Goal: Task Accomplishment & Management: Use online tool/utility

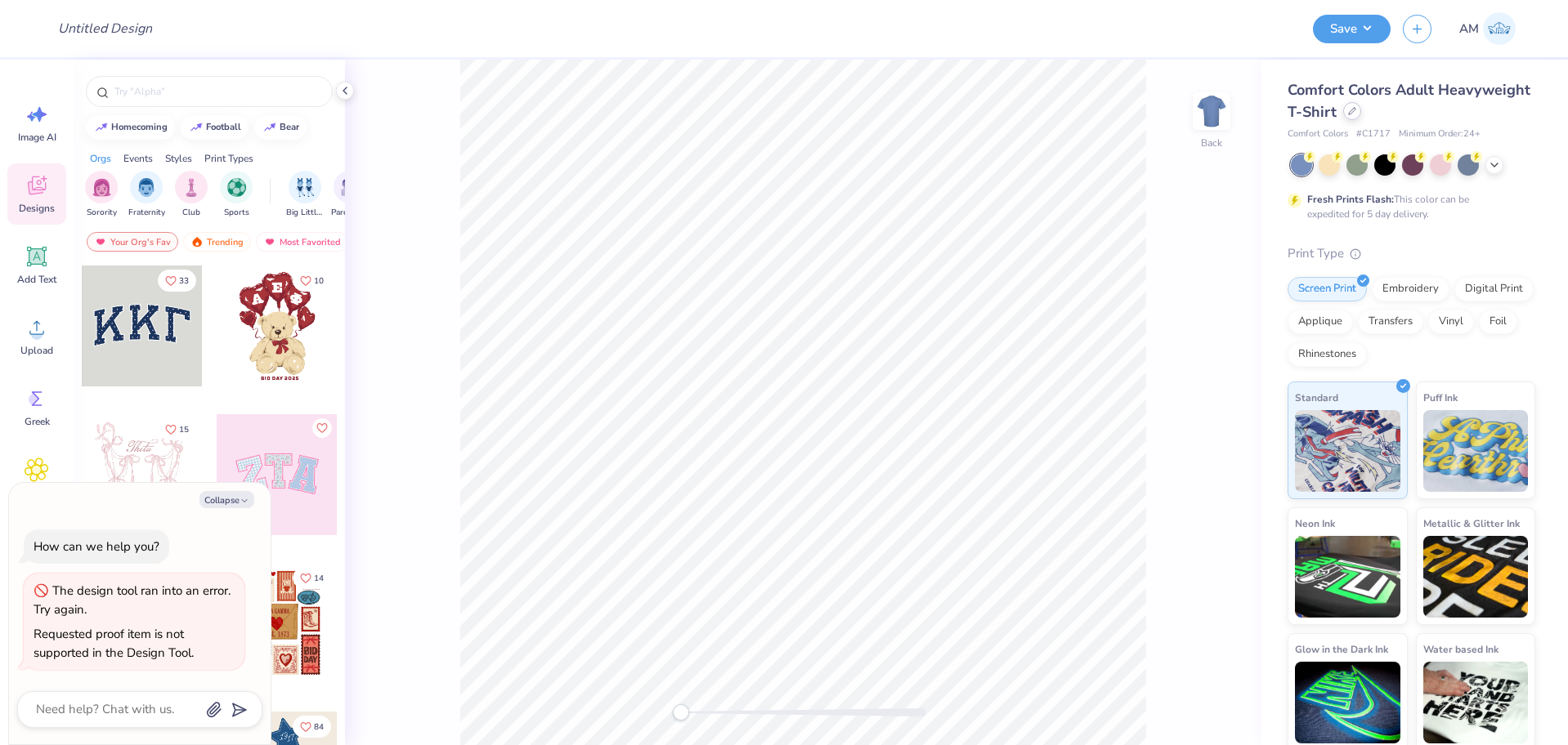
click at [1356, 112] on icon at bounding box center [1353, 111] width 8 height 8
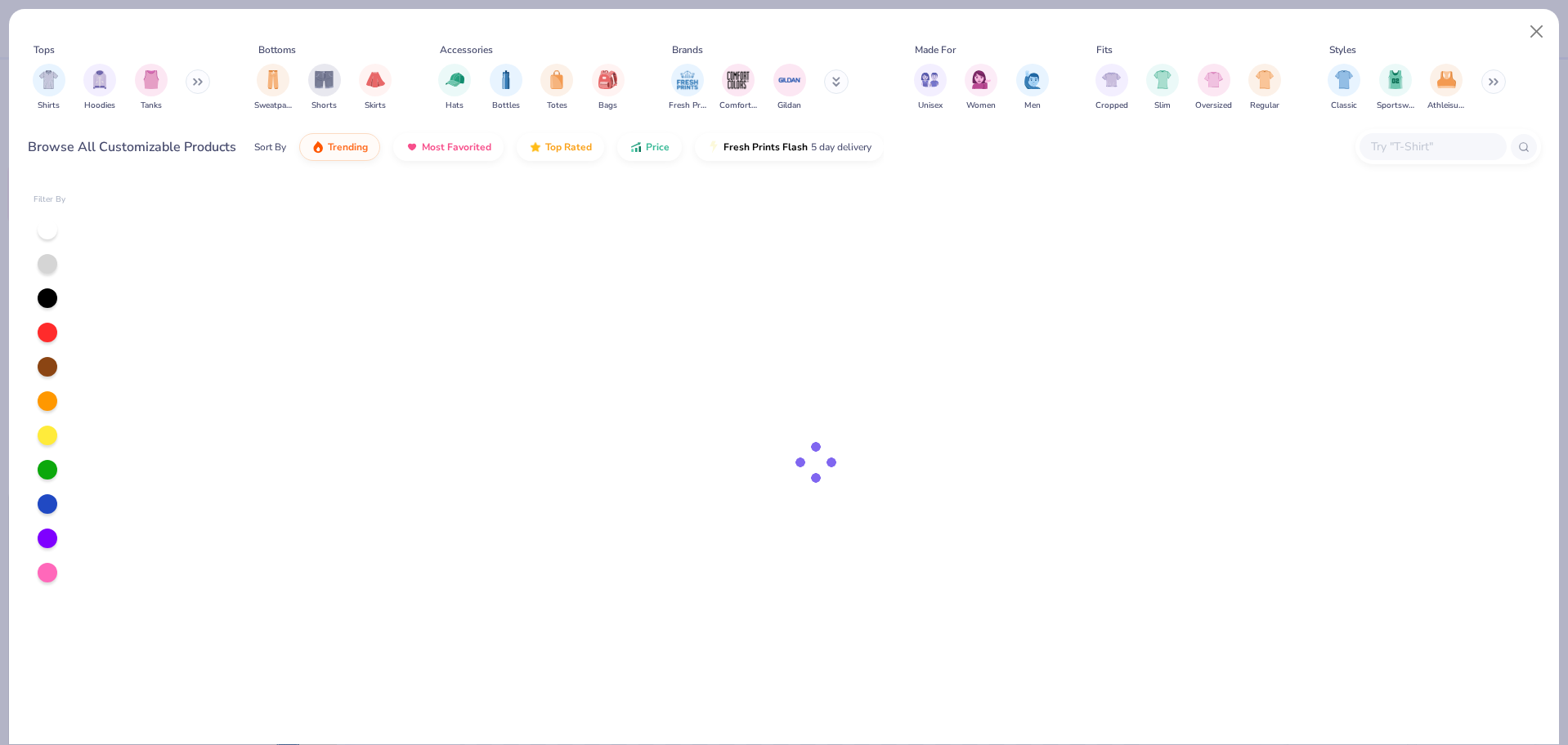
type textarea "x"
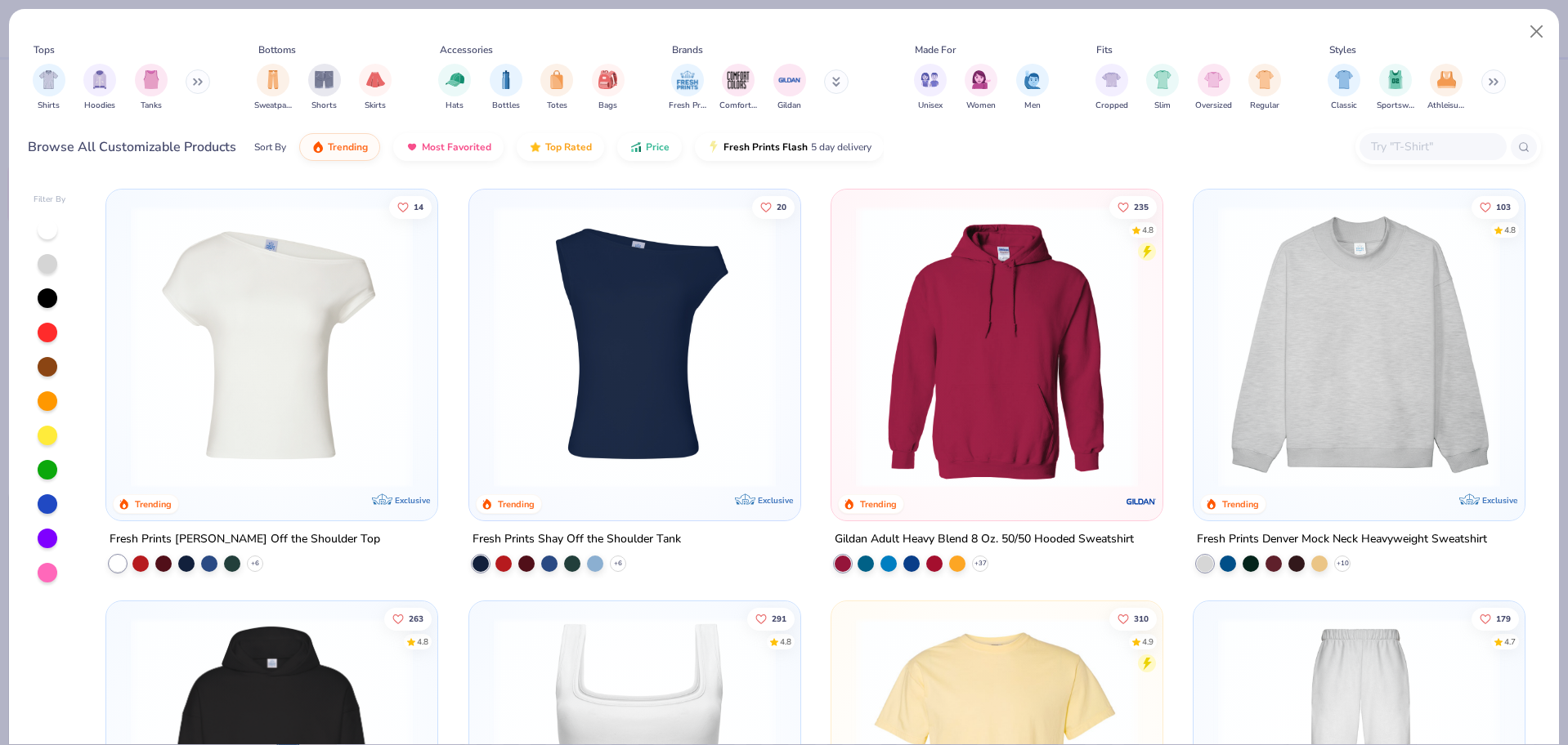
click at [1420, 140] on input "text" at bounding box center [1432, 146] width 126 height 19
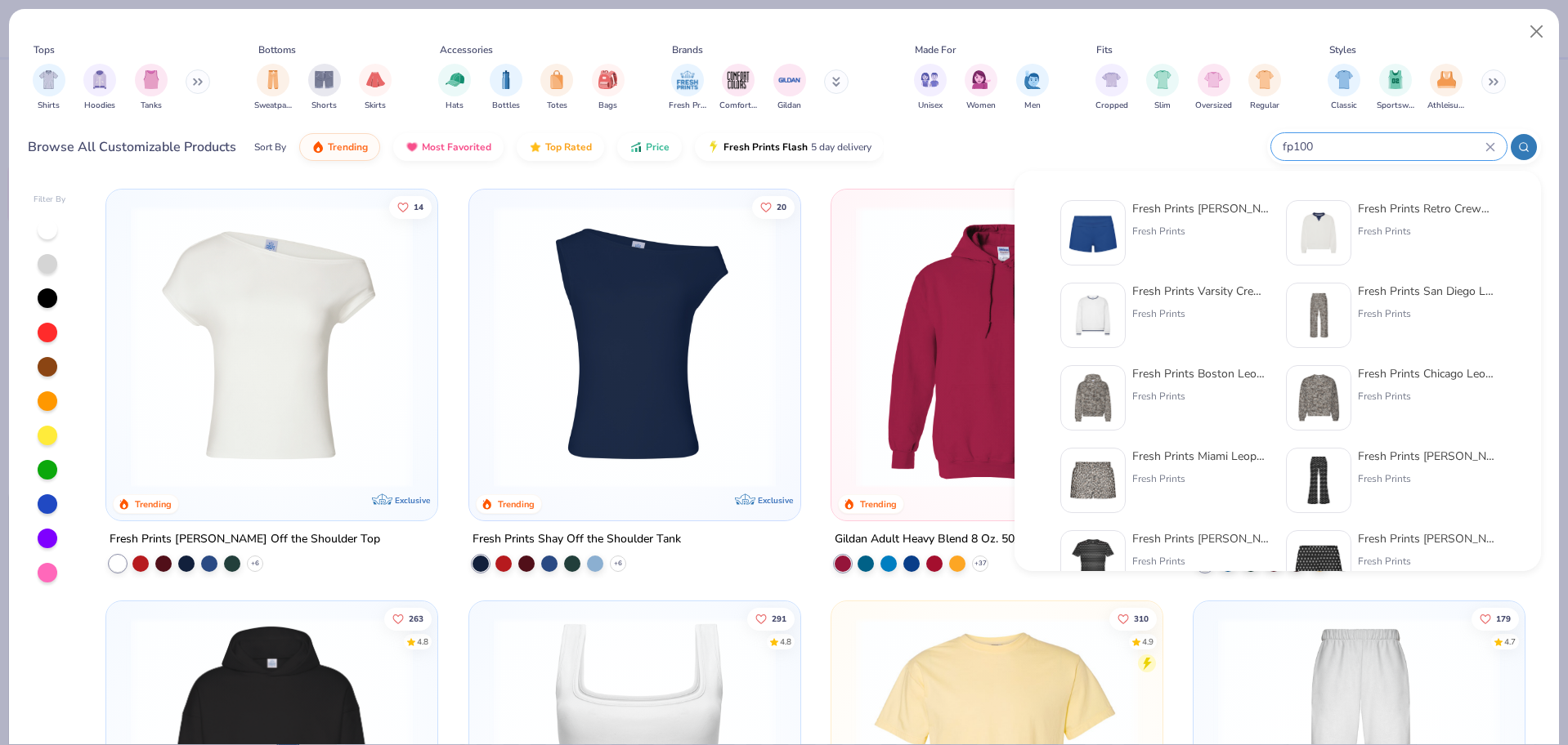
type input "fp100"
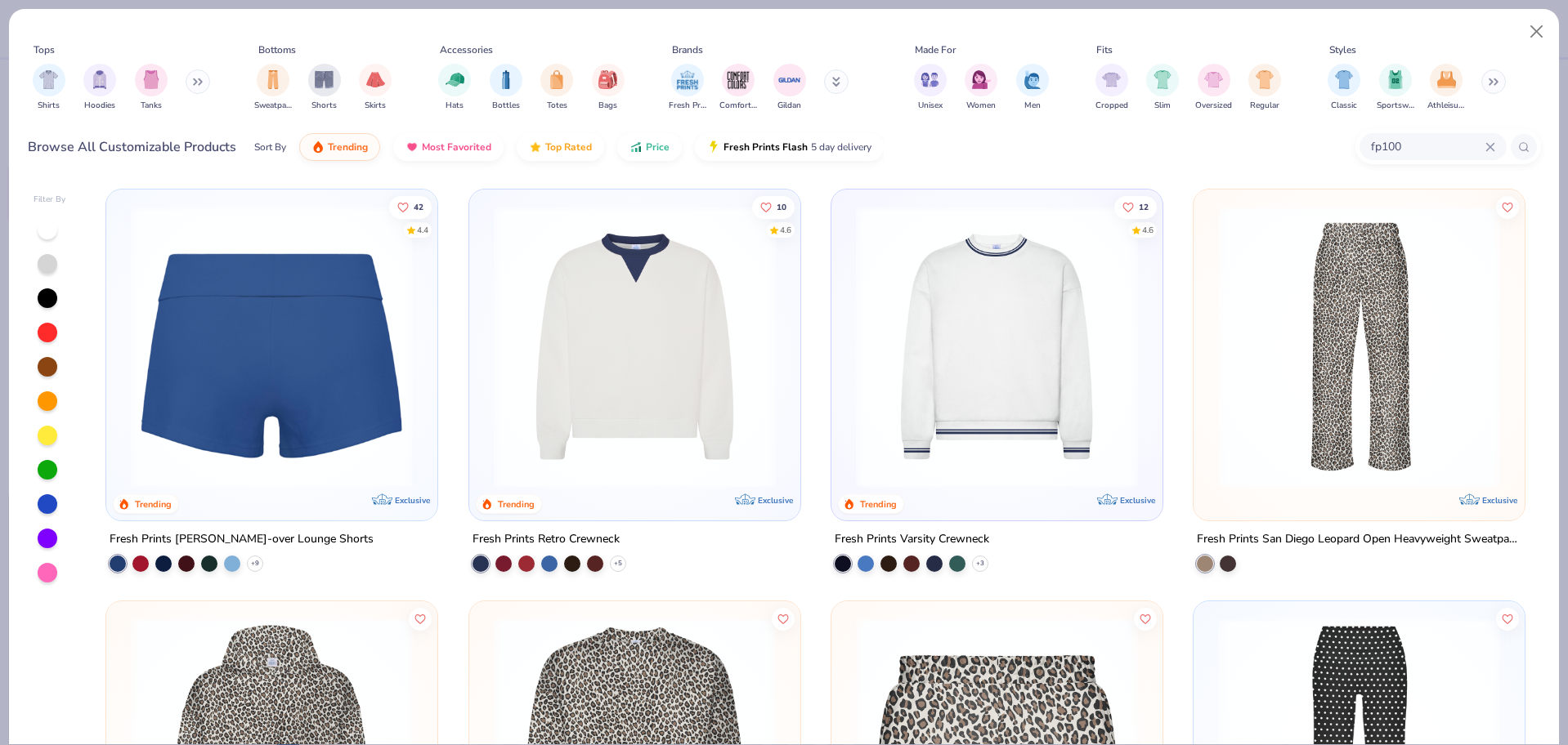
click at [343, 349] on img at bounding box center [272, 346] width 298 height 282
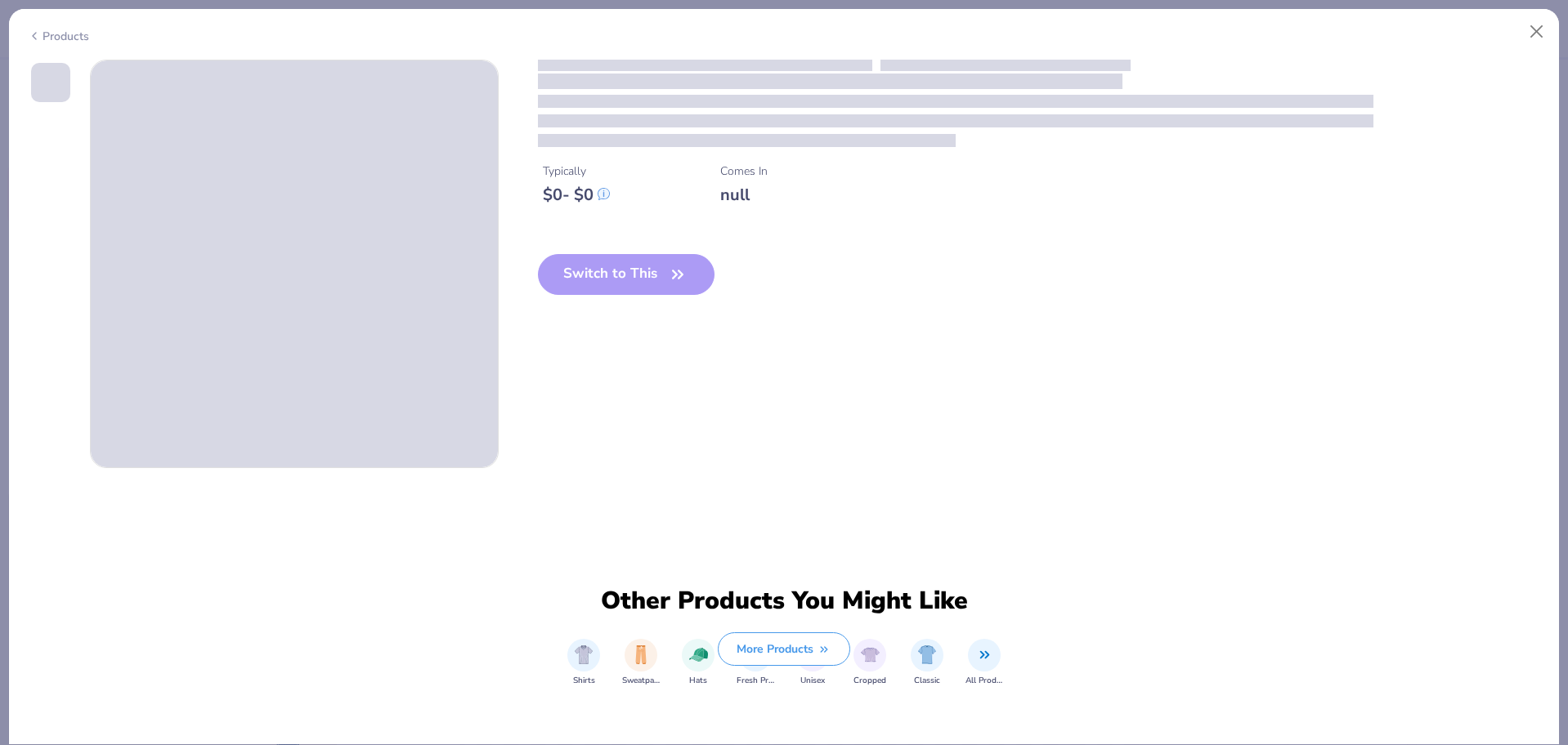
type textarea "x"
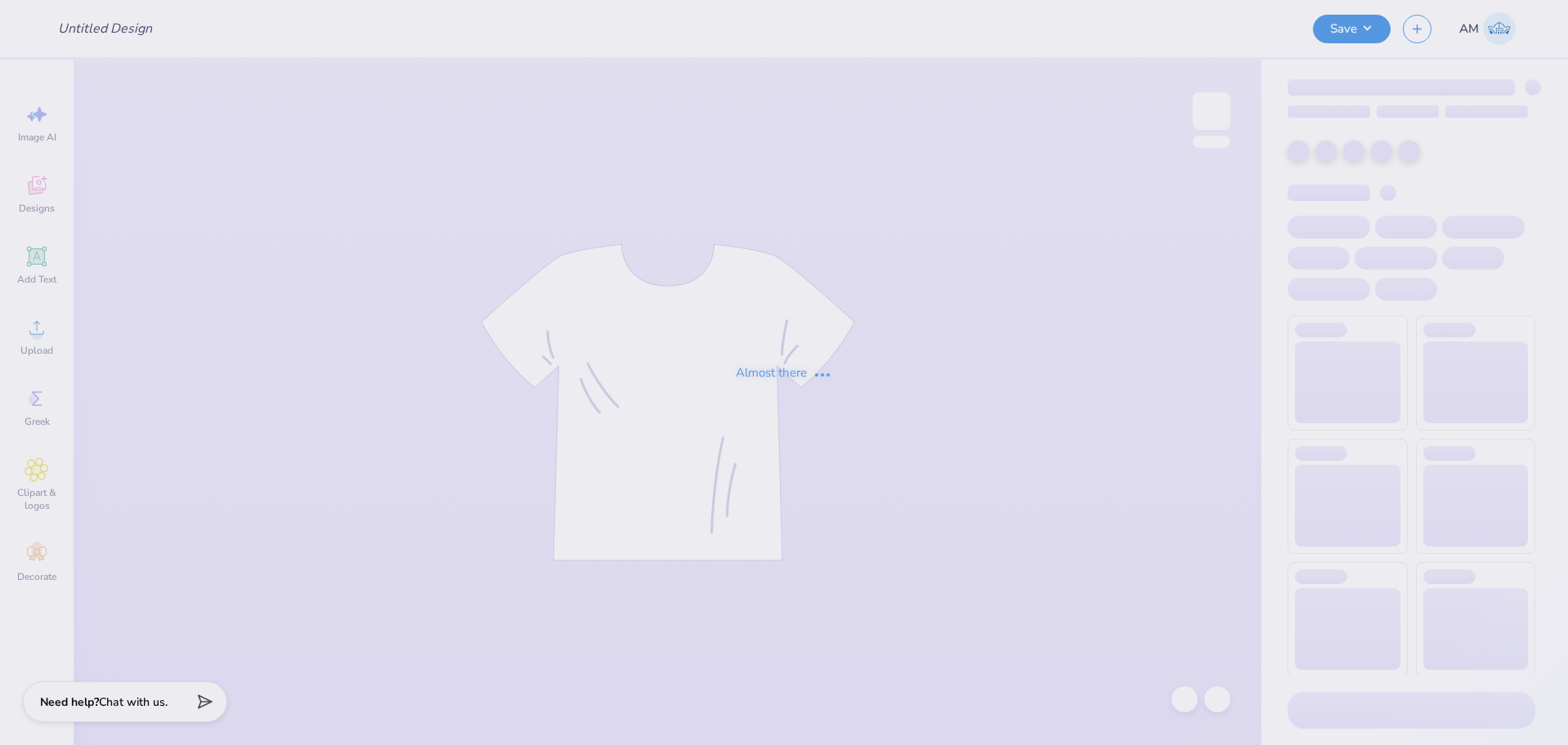
type input "GBD Gen Link"
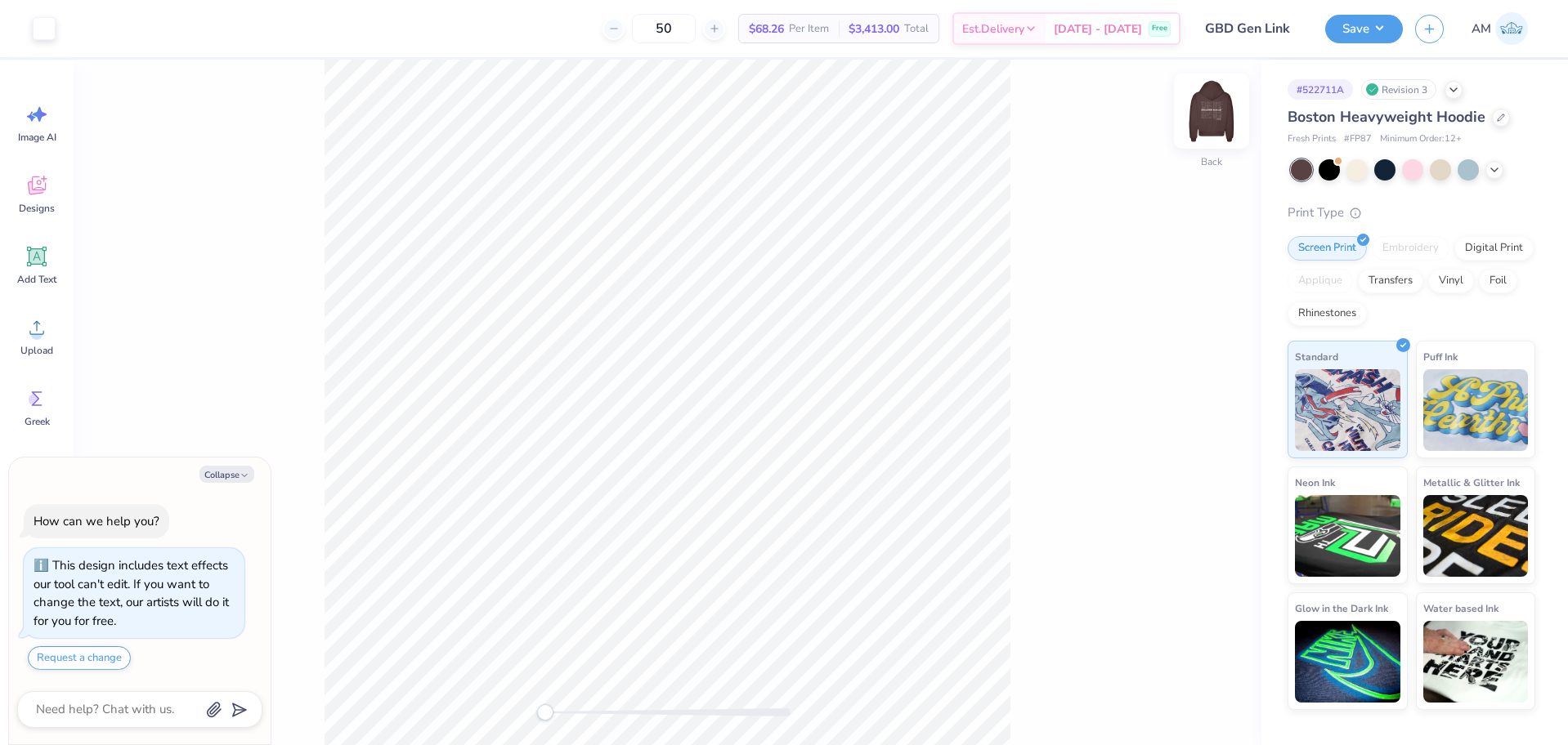
click at [1211, 115] on img at bounding box center [1211, 111] width 65 height 65
click at [1200, 115] on img at bounding box center [1211, 111] width 65 height 65
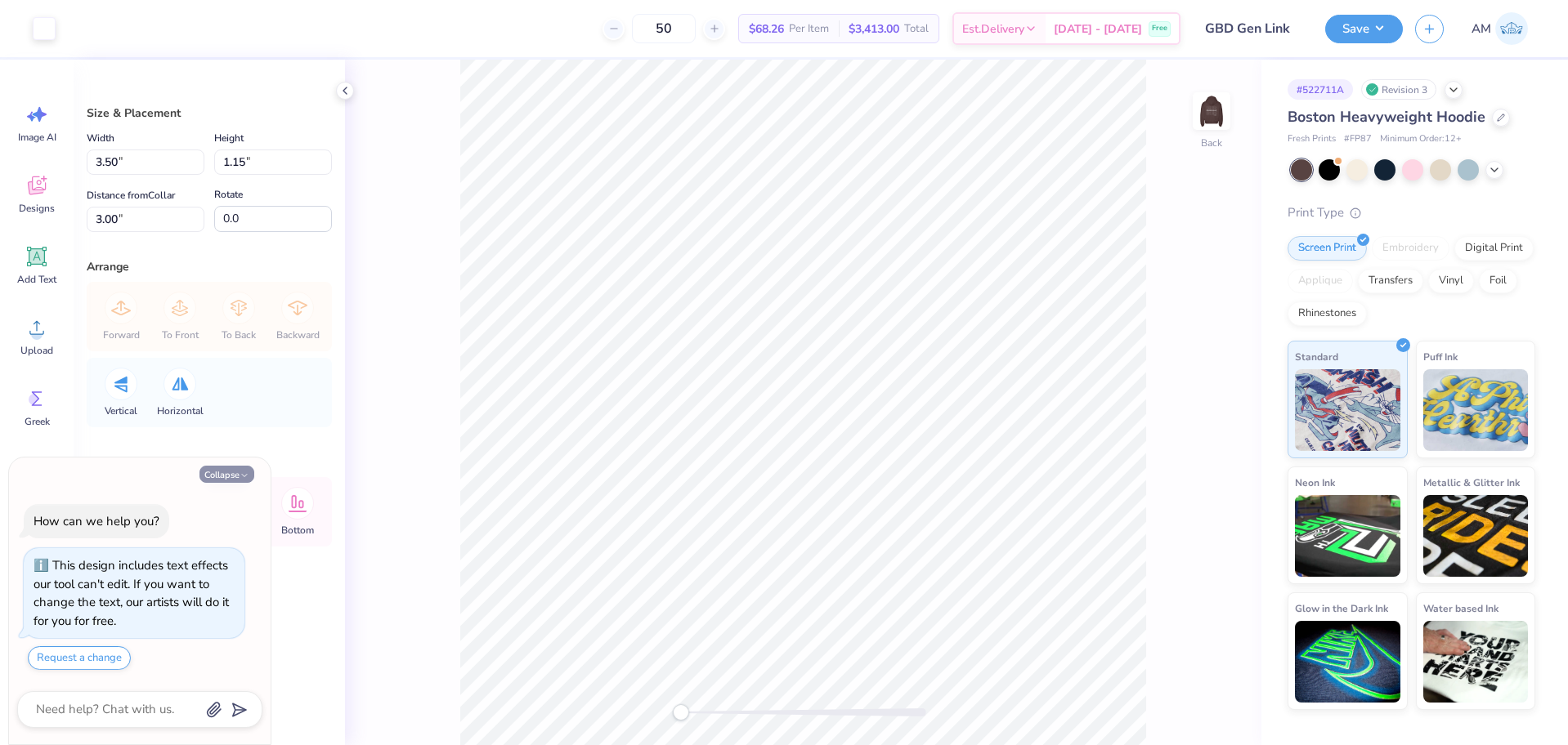
click at [213, 475] on button "Collapse" at bounding box center [227, 474] width 55 height 17
type textarea "x"
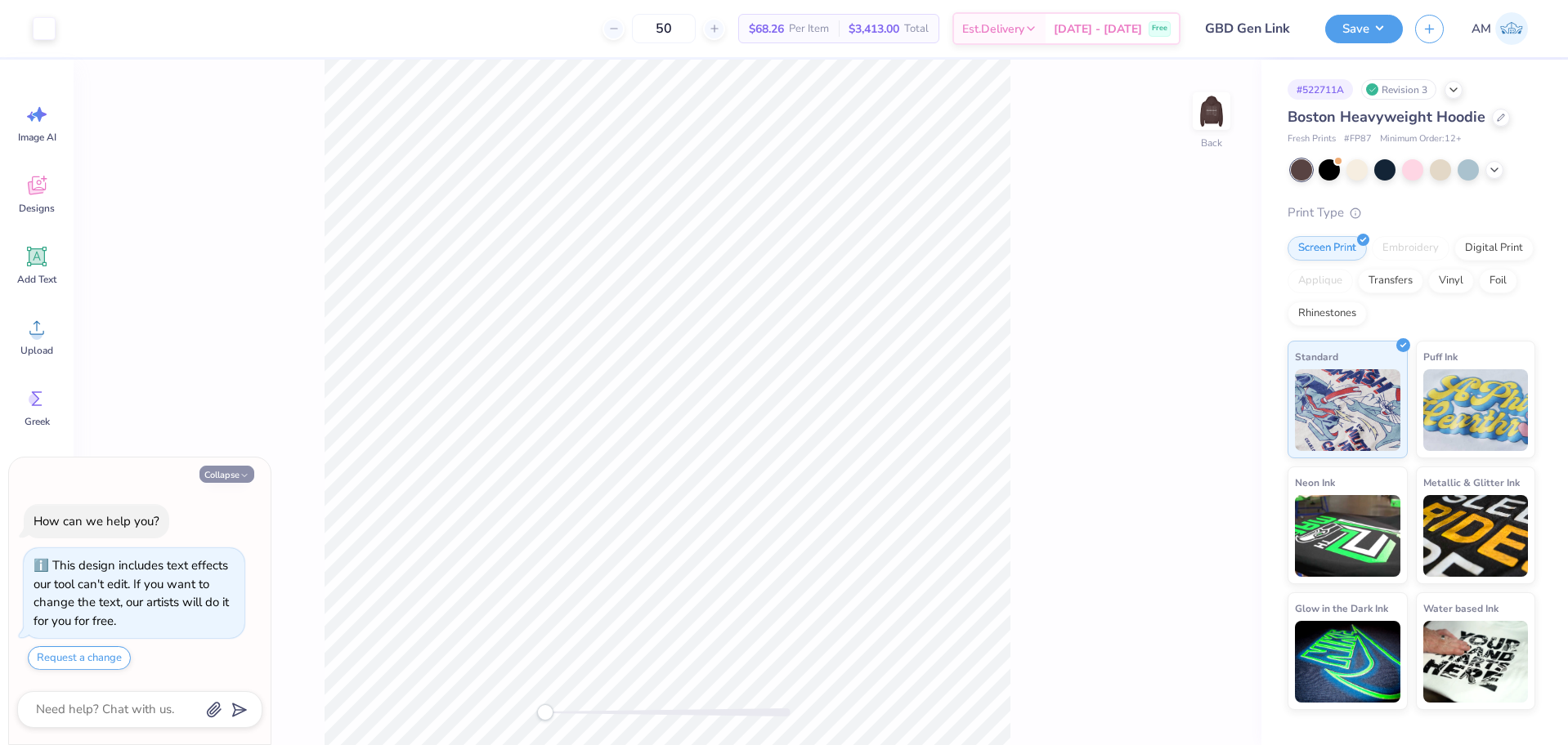
click at [239, 467] on button "Collapse" at bounding box center [227, 474] width 55 height 17
type textarea "x"
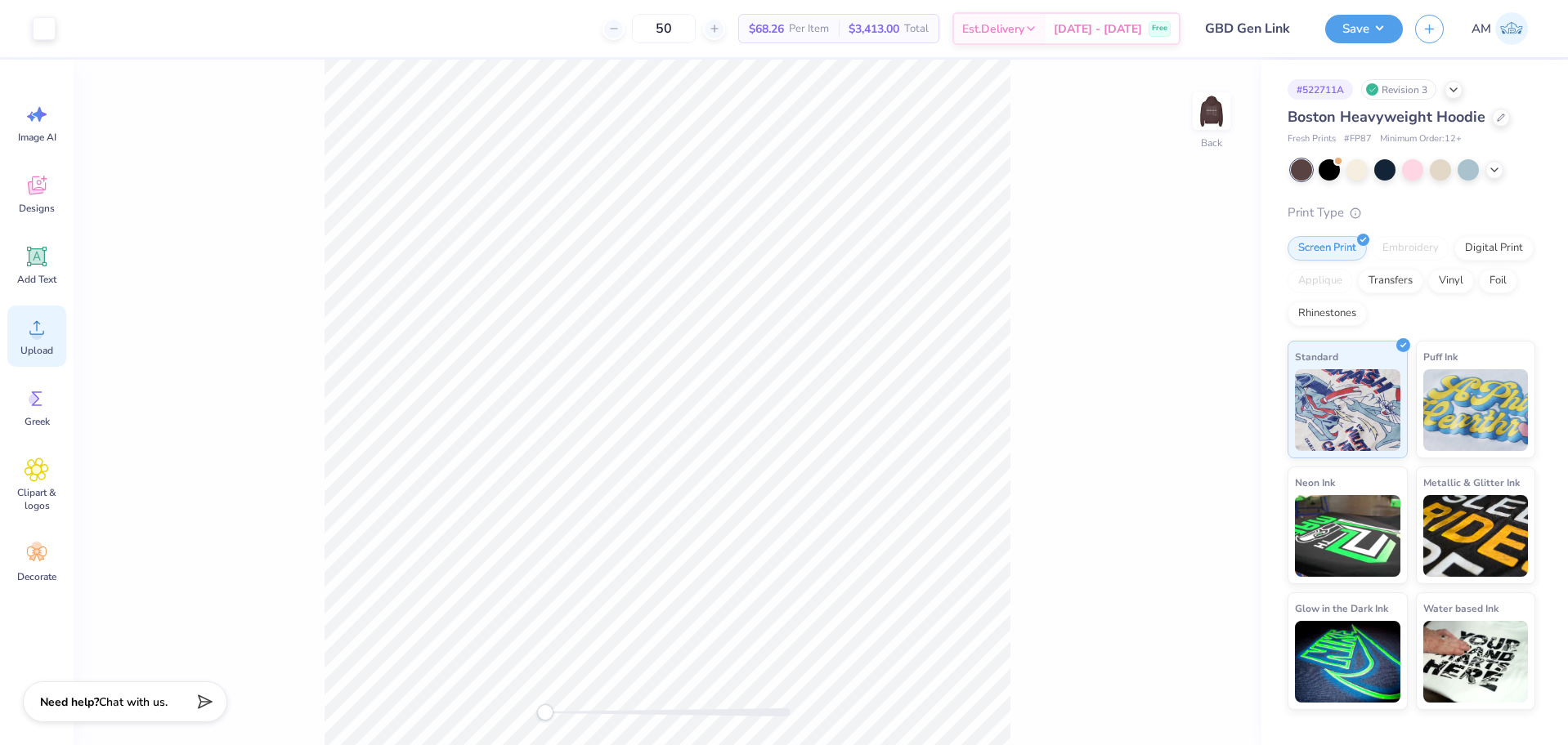
click at [37, 346] on span "Upload" at bounding box center [36, 350] width 33 height 13
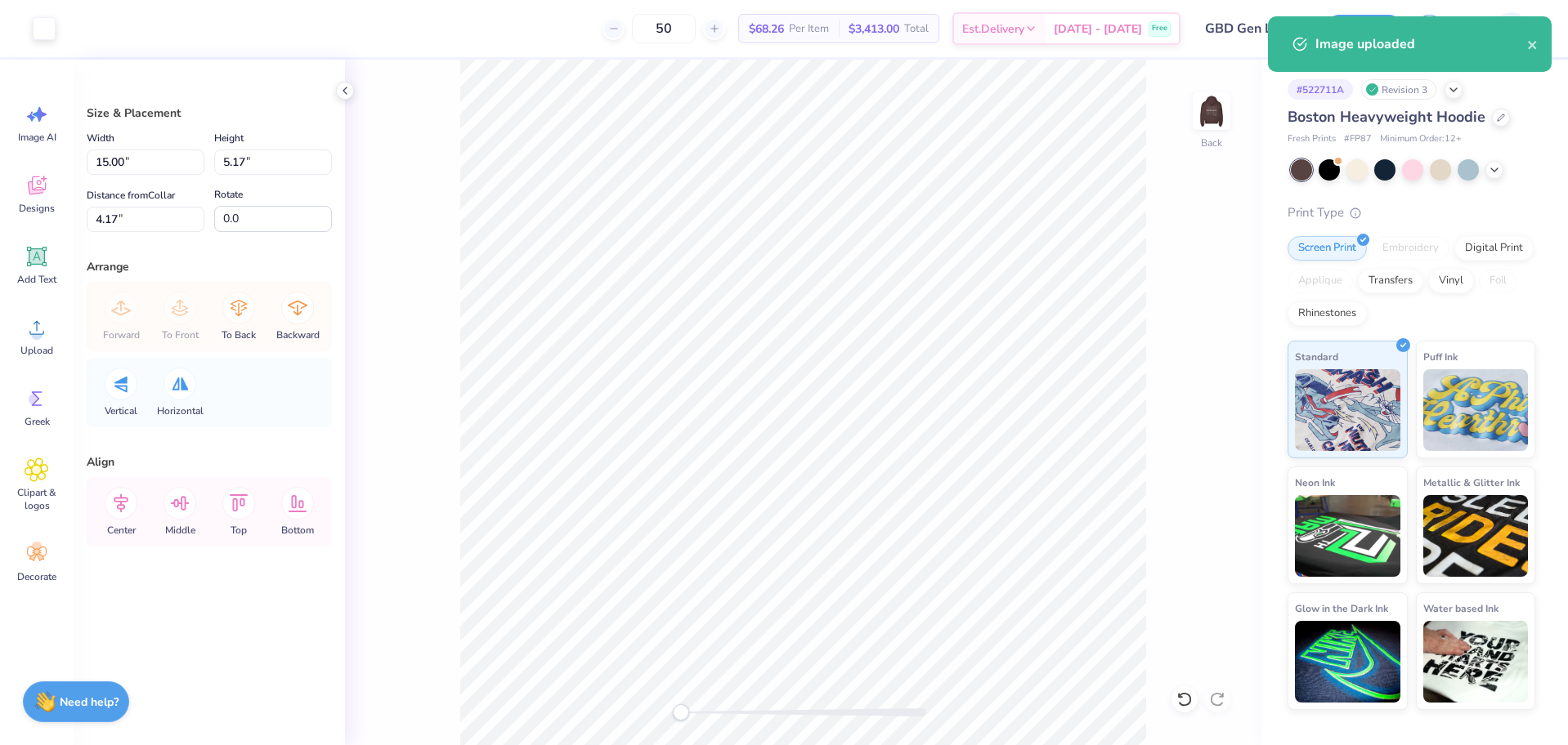
type input "3.50"
type input "1.15"
type input "3.00"
type input "15.00"
type input "5.17"
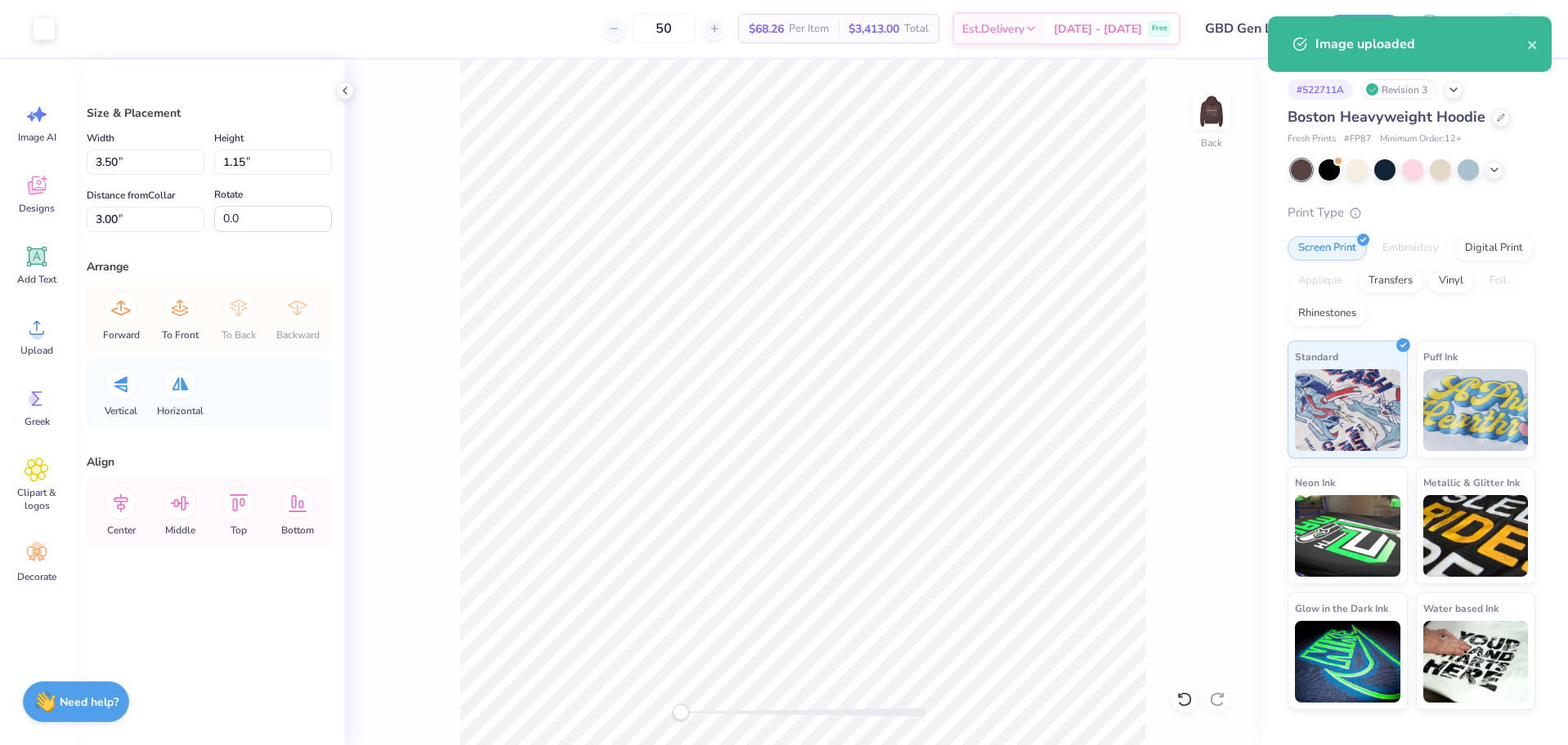
type input "4.17"
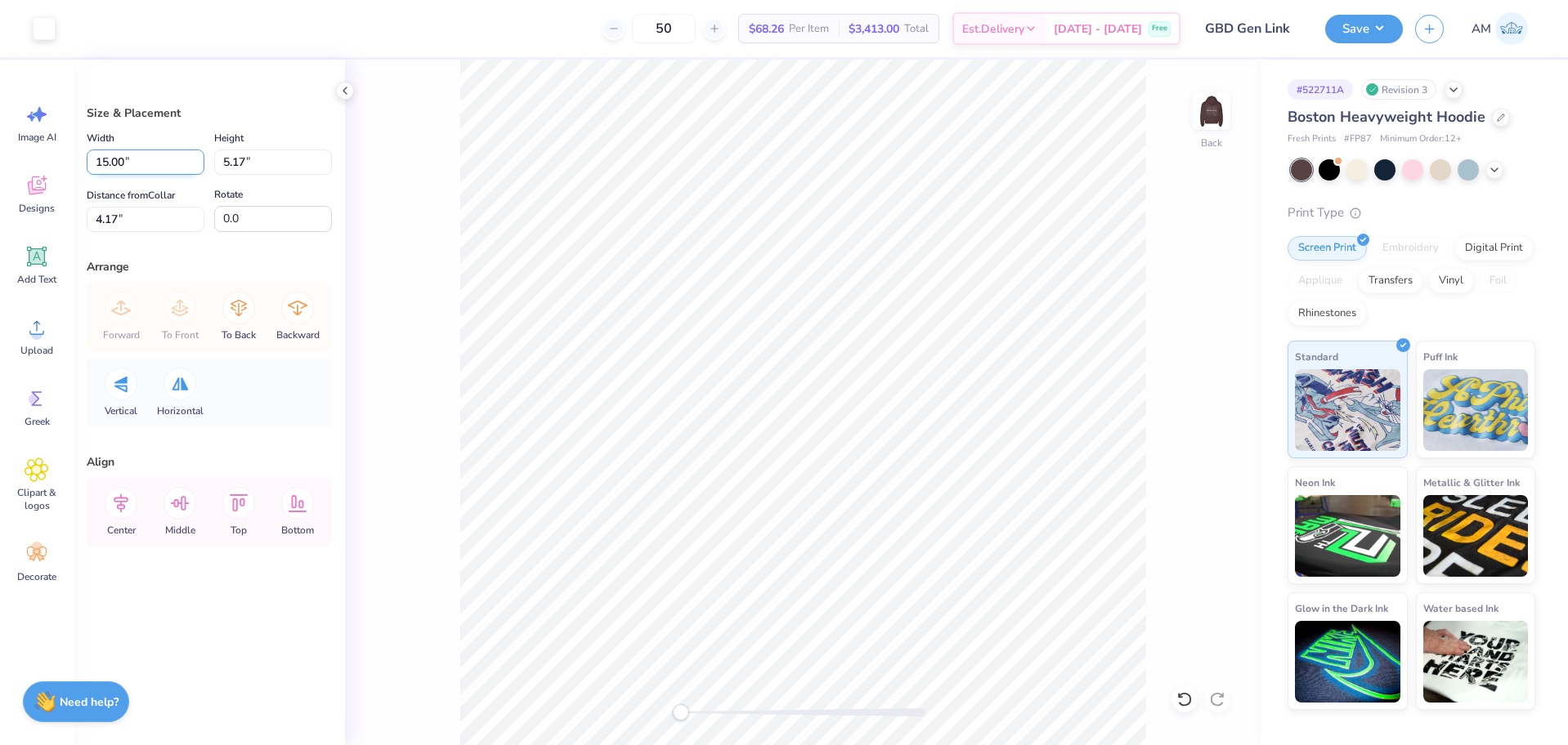
click at [114, 170] on input "15.00" at bounding box center [145, 163] width 118 height 25
type input "4.00"
type input "1.38"
type input "6.06"
click at [119, 164] on input "4.00" at bounding box center [145, 163] width 118 height 25
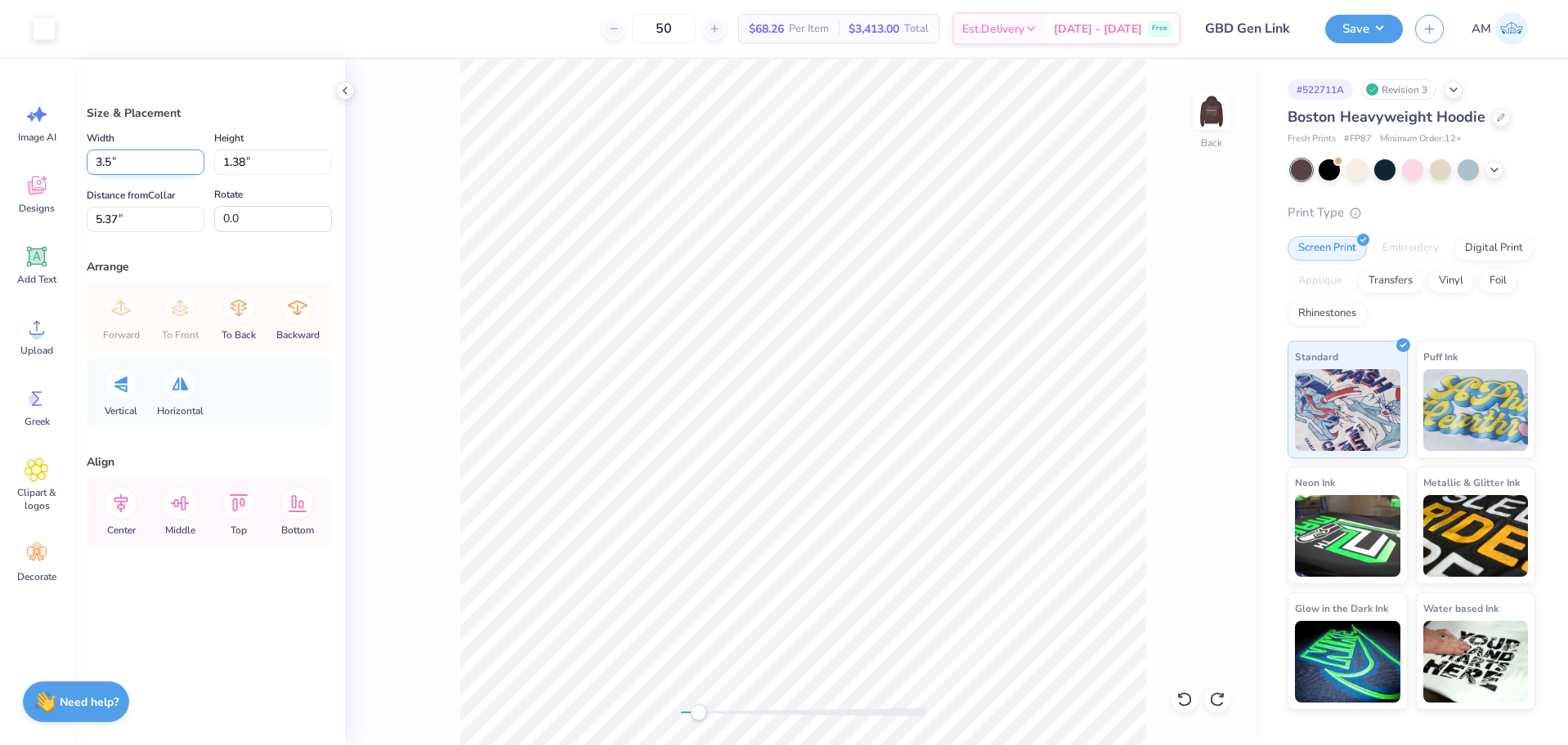
type input "3.50"
type input "1.21"
type input "5.46"
type input "3.75"
type input "3.66"
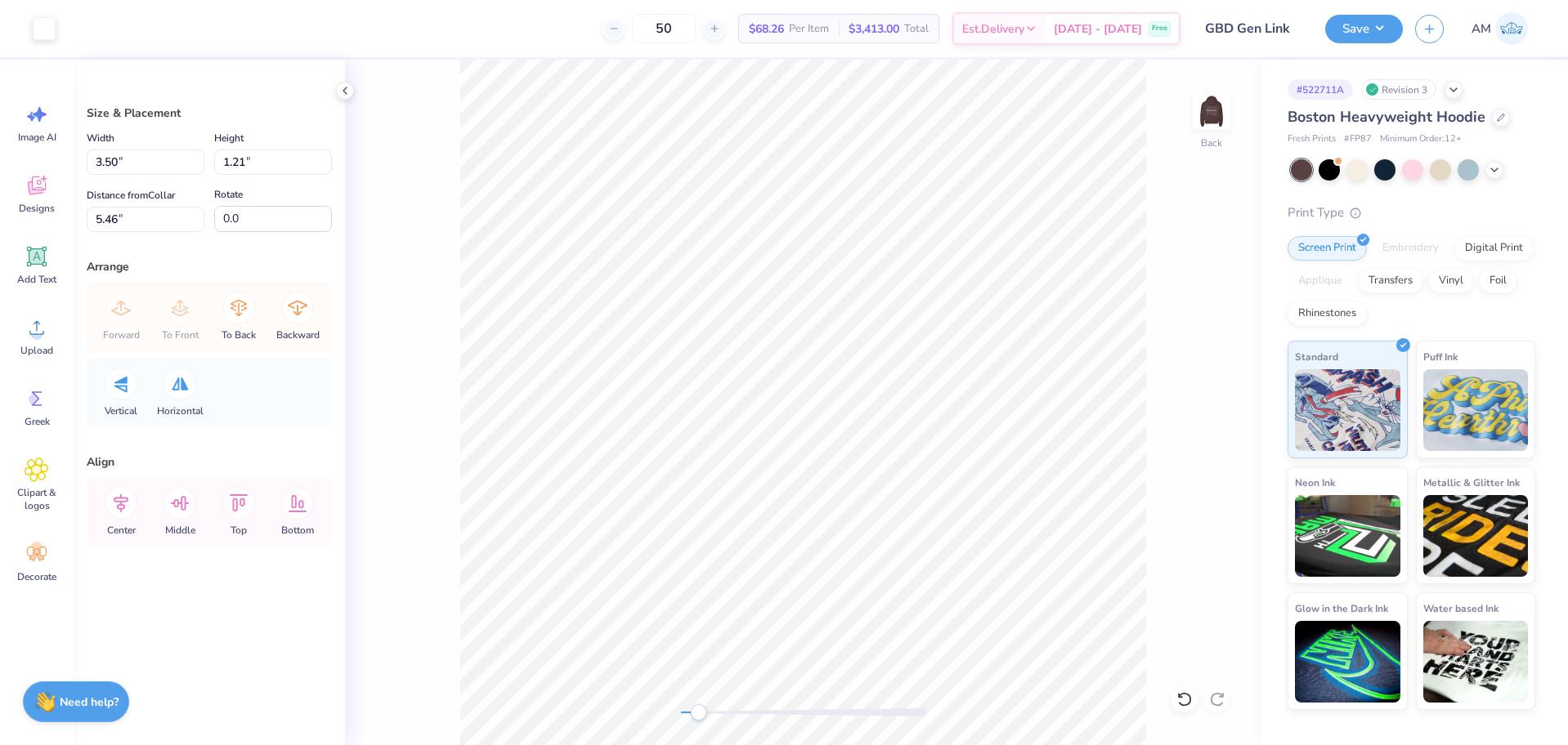
type input "3.00"
click at [120, 223] on input "5.54" at bounding box center [145, 219] width 118 height 25
type input "3"
click at [563, 708] on div "Back" at bounding box center [803, 402] width 917 height 686
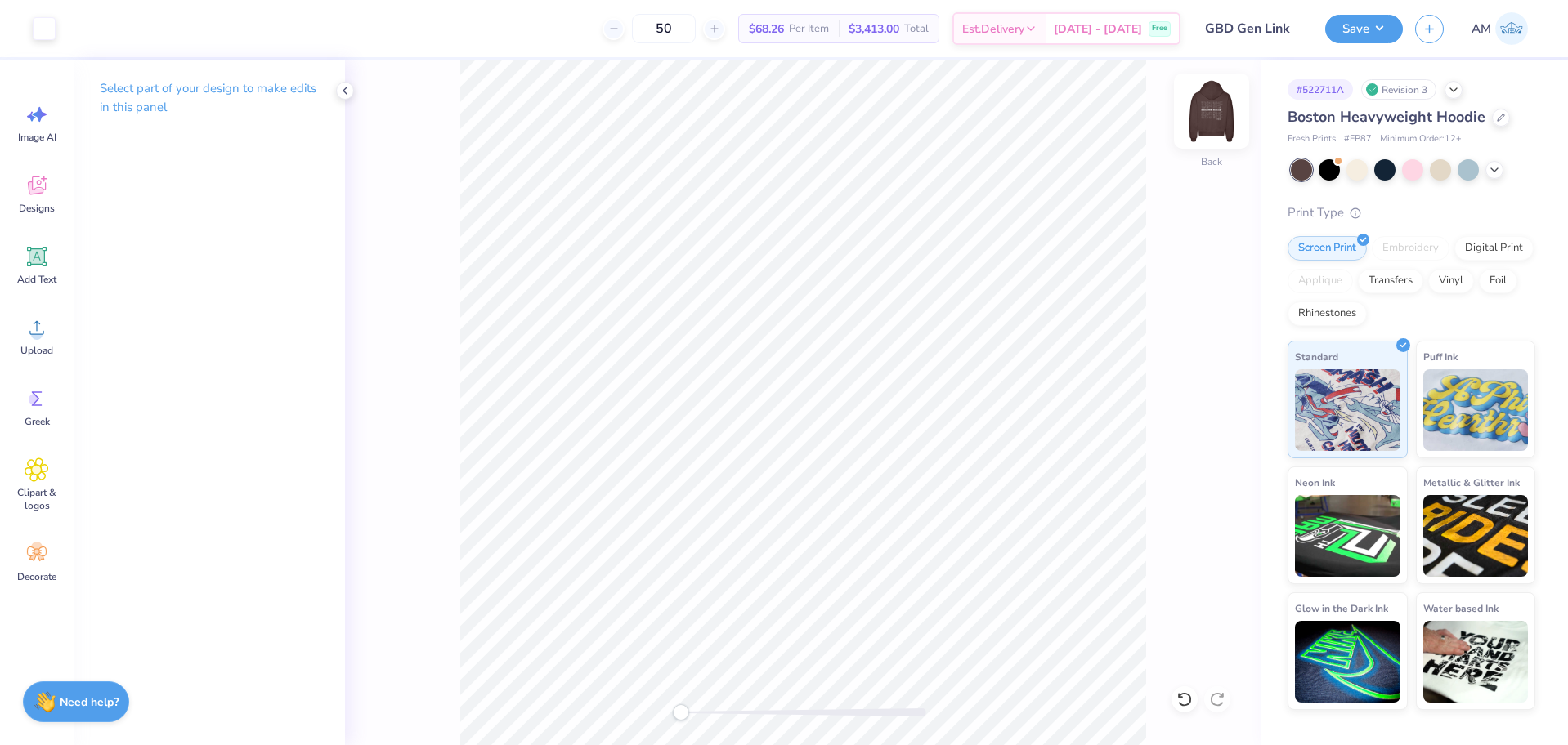
click at [1226, 108] on img at bounding box center [1211, 111] width 65 height 65
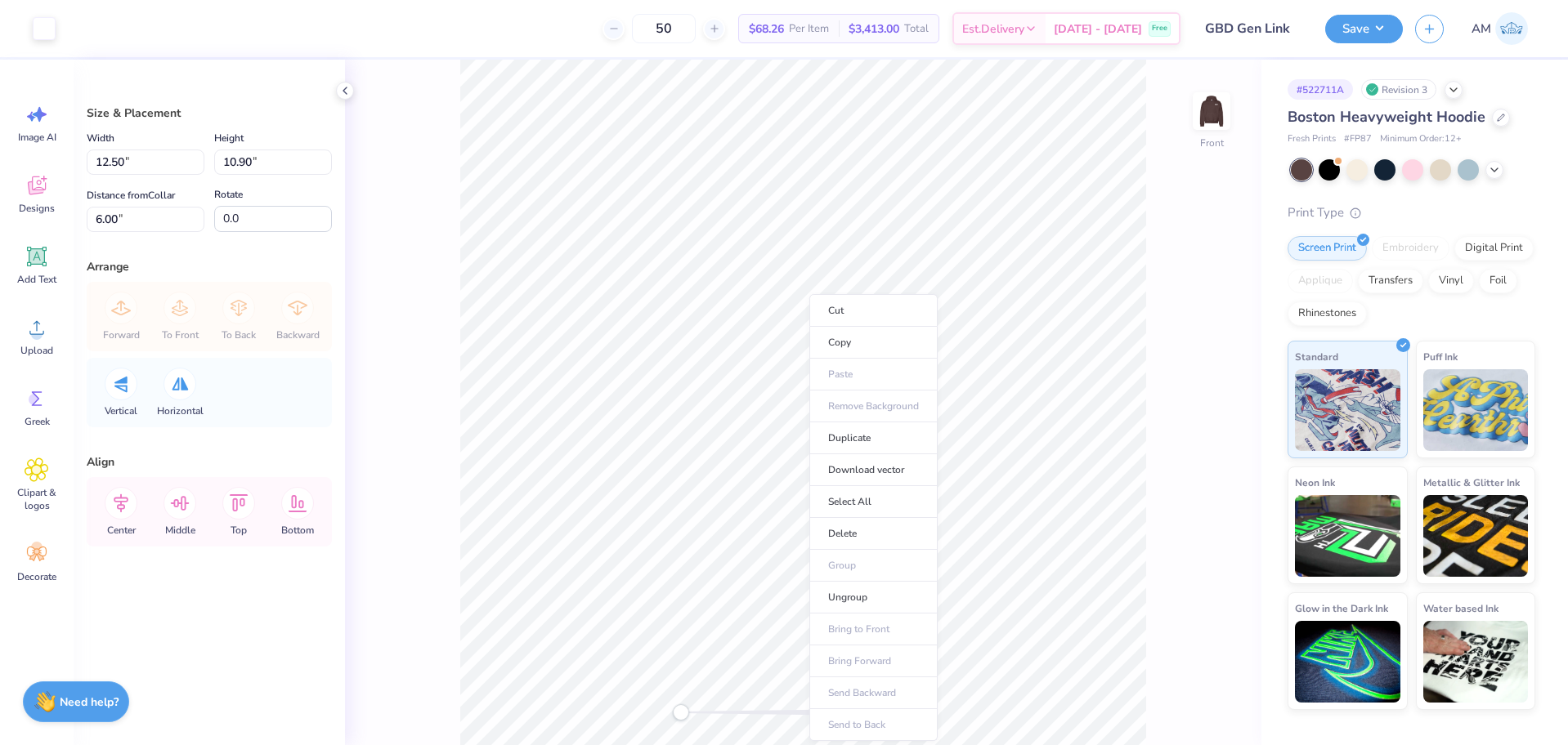
click at [1163, 444] on div "Front" at bounding box center [803, 402] width 917 height 686
click at [130, 502] on icon at bounding box center [121, 503] width 33 height 33
click at [1346, 21] on button "Save" at bounding box center [1365, 26] width 78 height 29
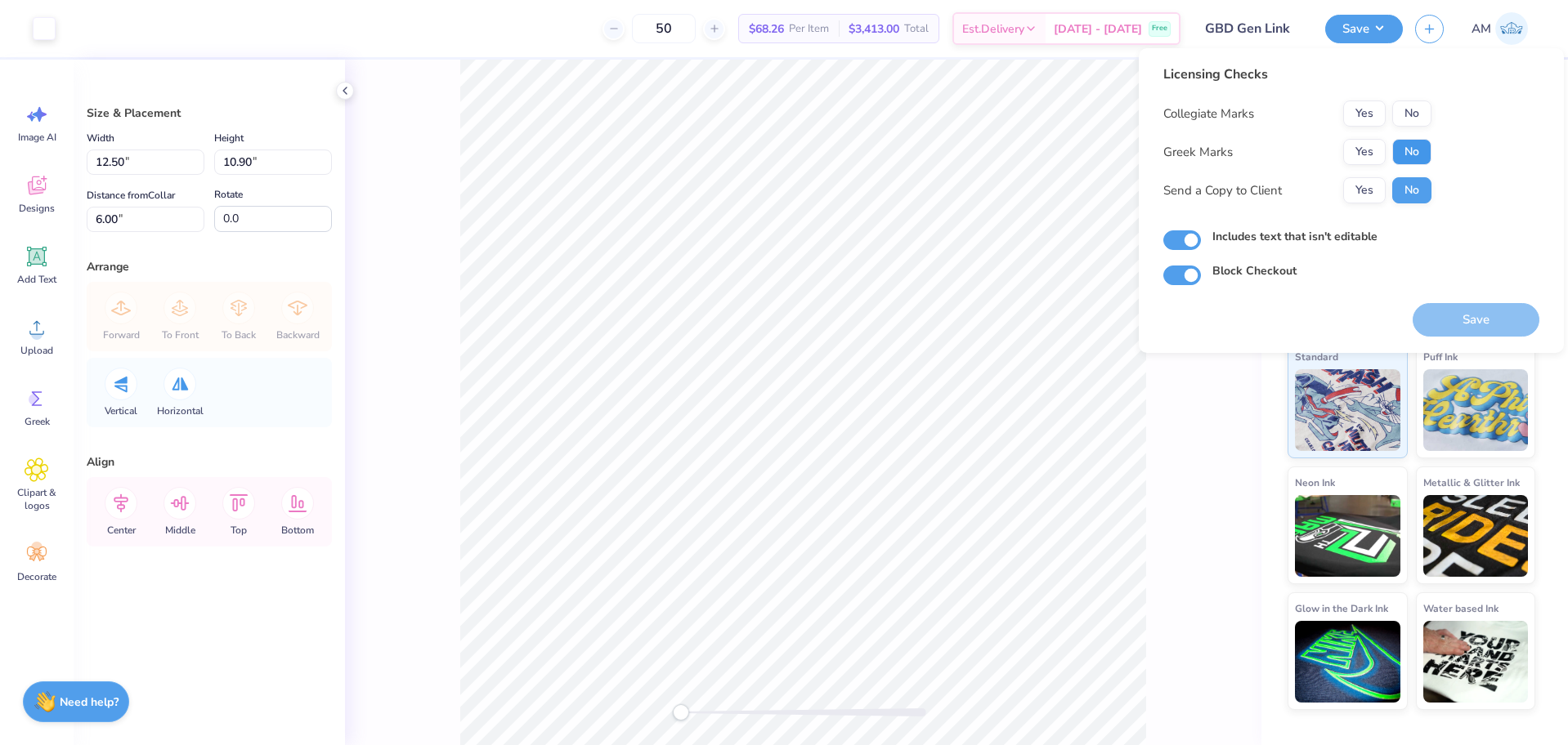
click at [1418, 157] on button "No" at bounding box center [1412, 152] width 39 height 26
click at [1372, 108] on button "Yes" at bounding box center [1365, 113] width 42 height 26
click at [1368, 193] on button "Yes" at bounding box center [1365, 190] width 42 height 26
click at [1364, 192] on button "Yes" at bounding box center [1365, 190] width 42 height 26
click at [1490, 321] on button "Save" at bounding box center [1477, 320] width 127 height 34
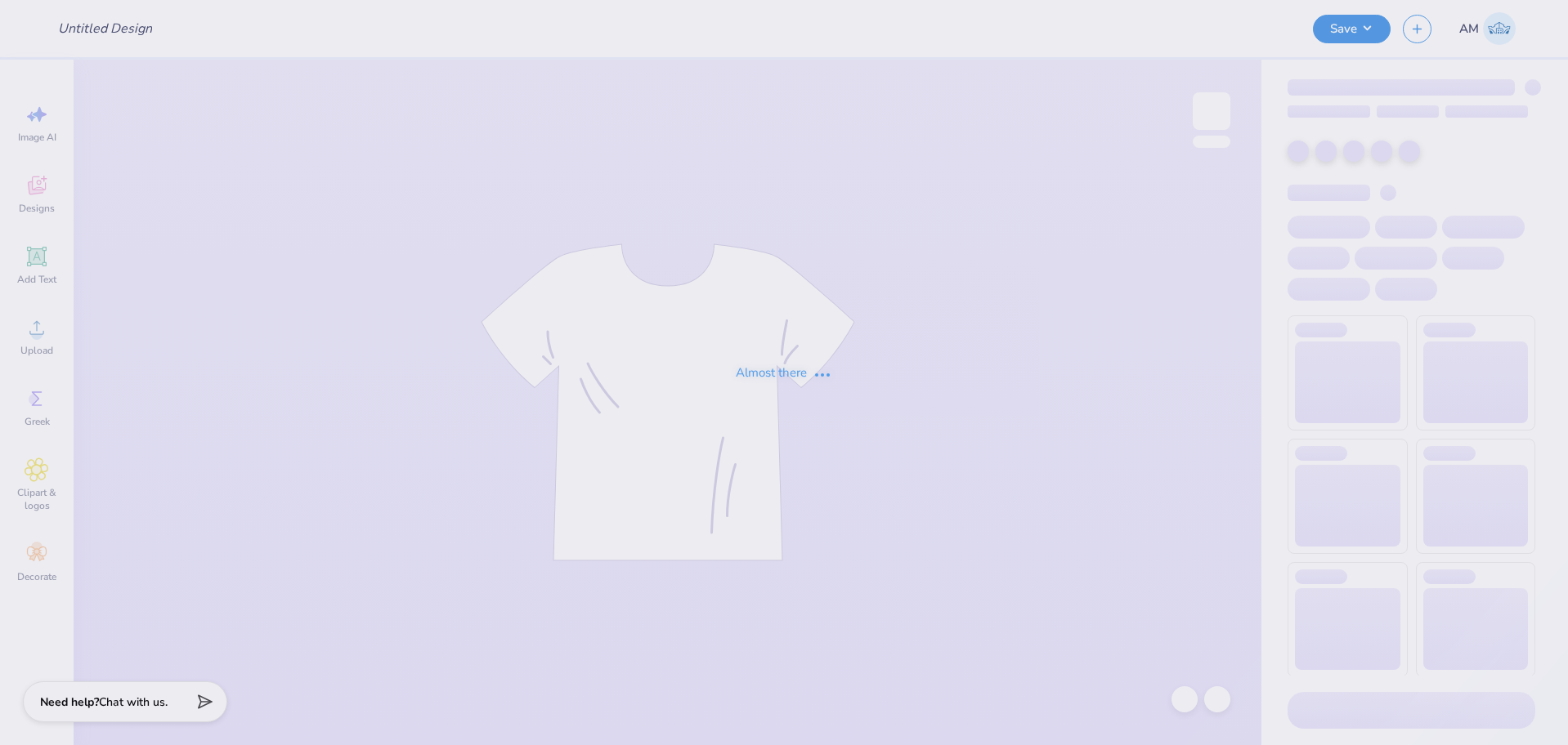
type input "Stamp Panhel"
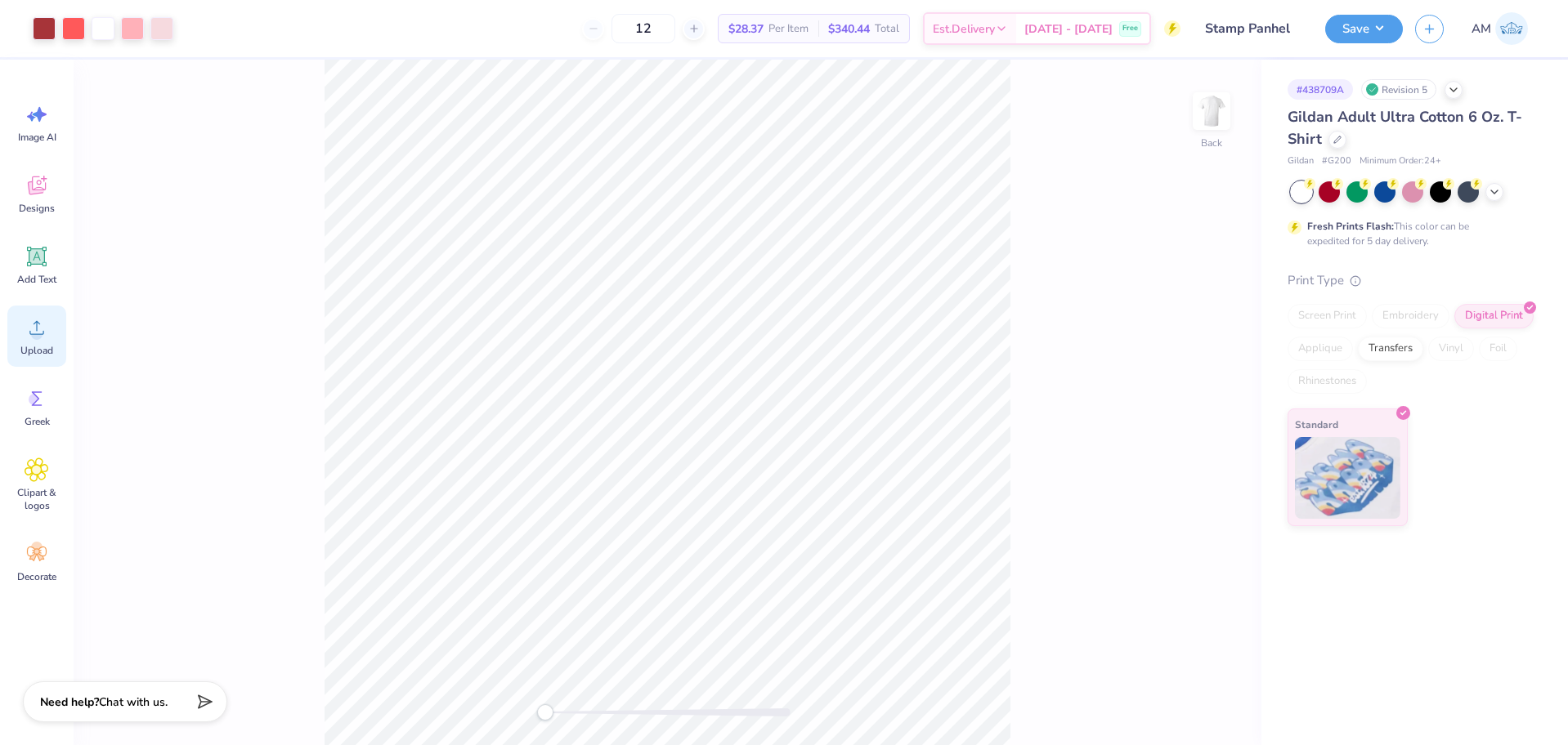
click at [47, 338] on icon at bounding box center [36, 328] width 25 height 25
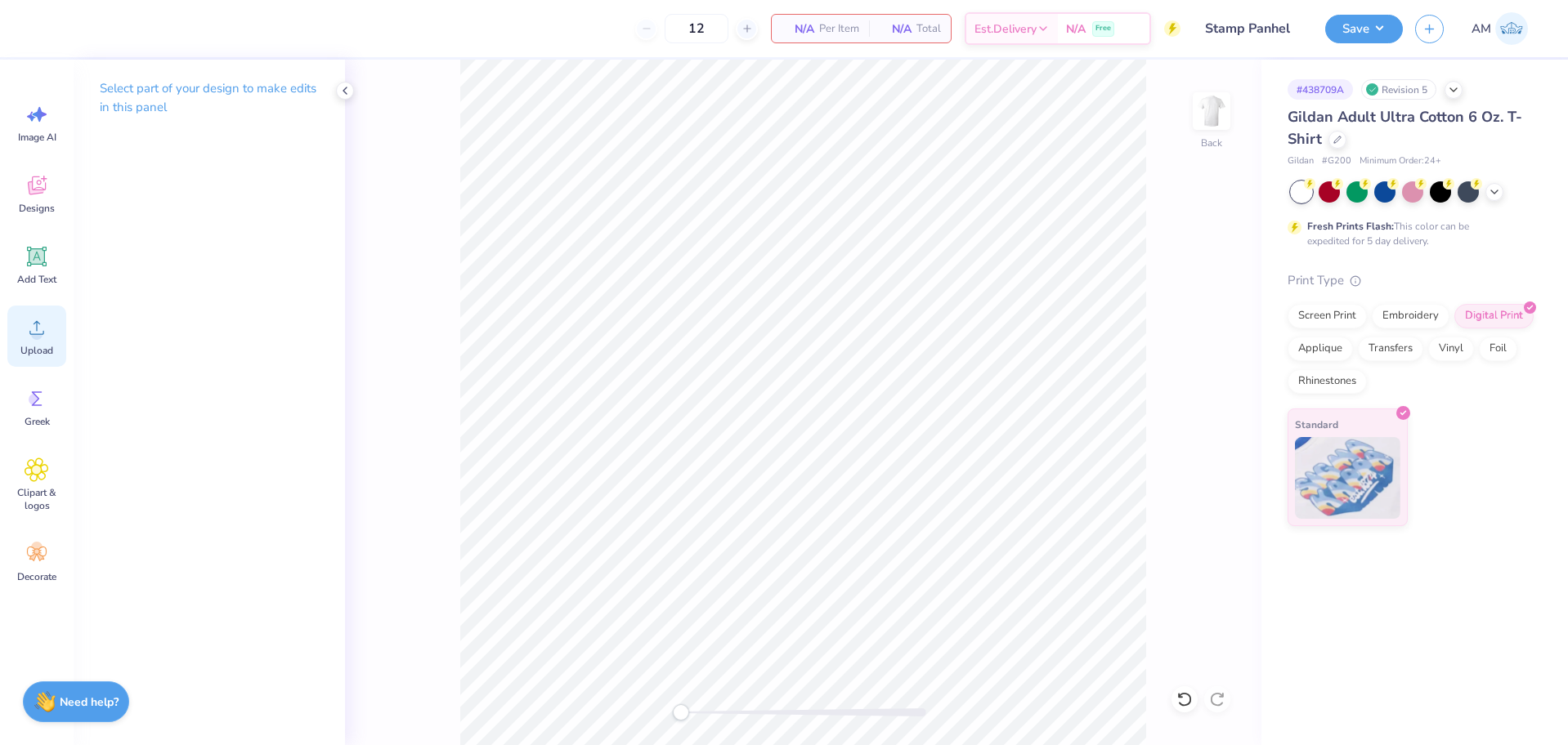
click at [20, 337] on div "Upload" at bounding box center [36, 336] width 58 height 61
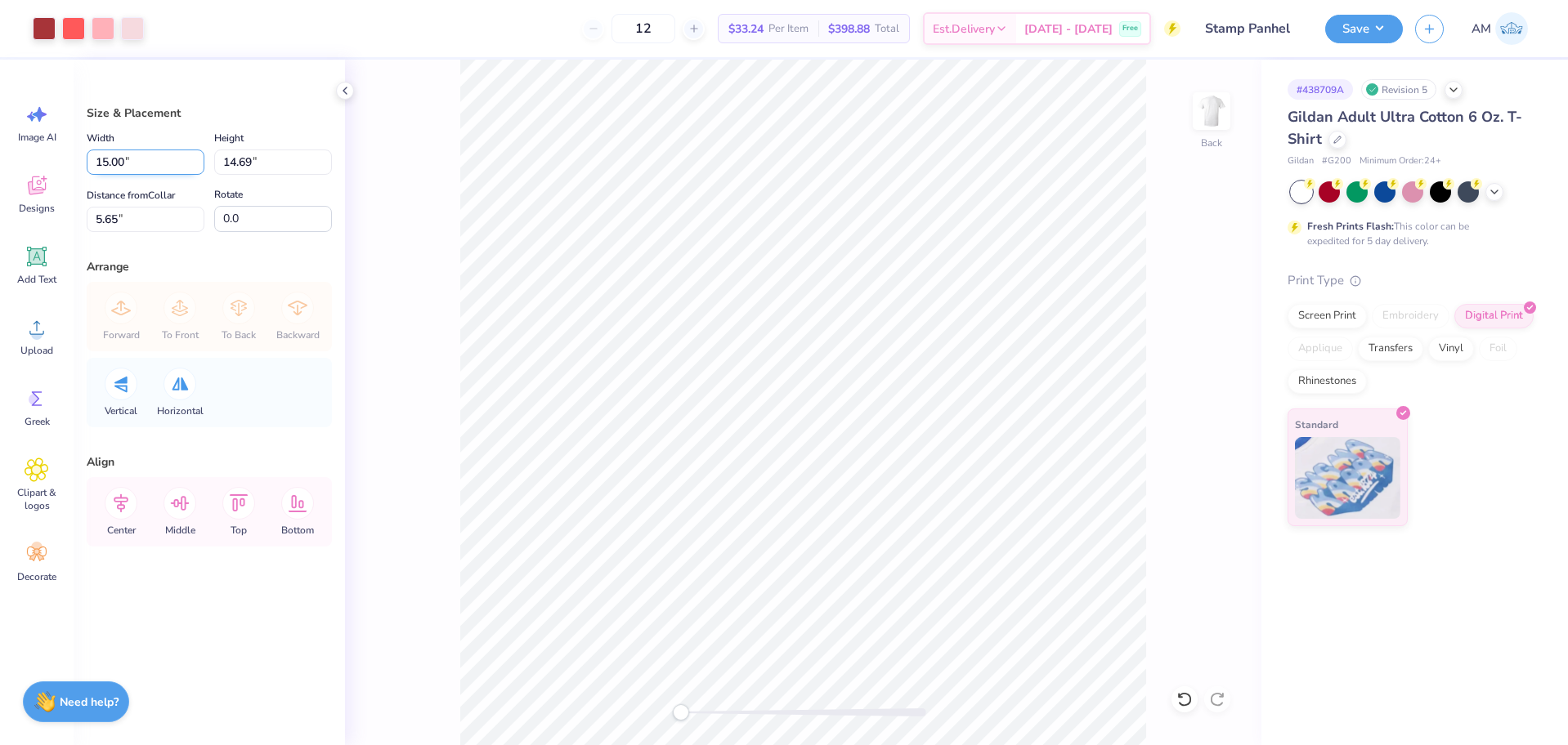
click at [113, 162] on input "15.00" at bounding box center [145, 163] width 118 height 25
type input "8.00"
type input "7.84"
click at [106, 221] on input "9.08" at bounding box center [145, 219] width 118 height 25
type input "3"
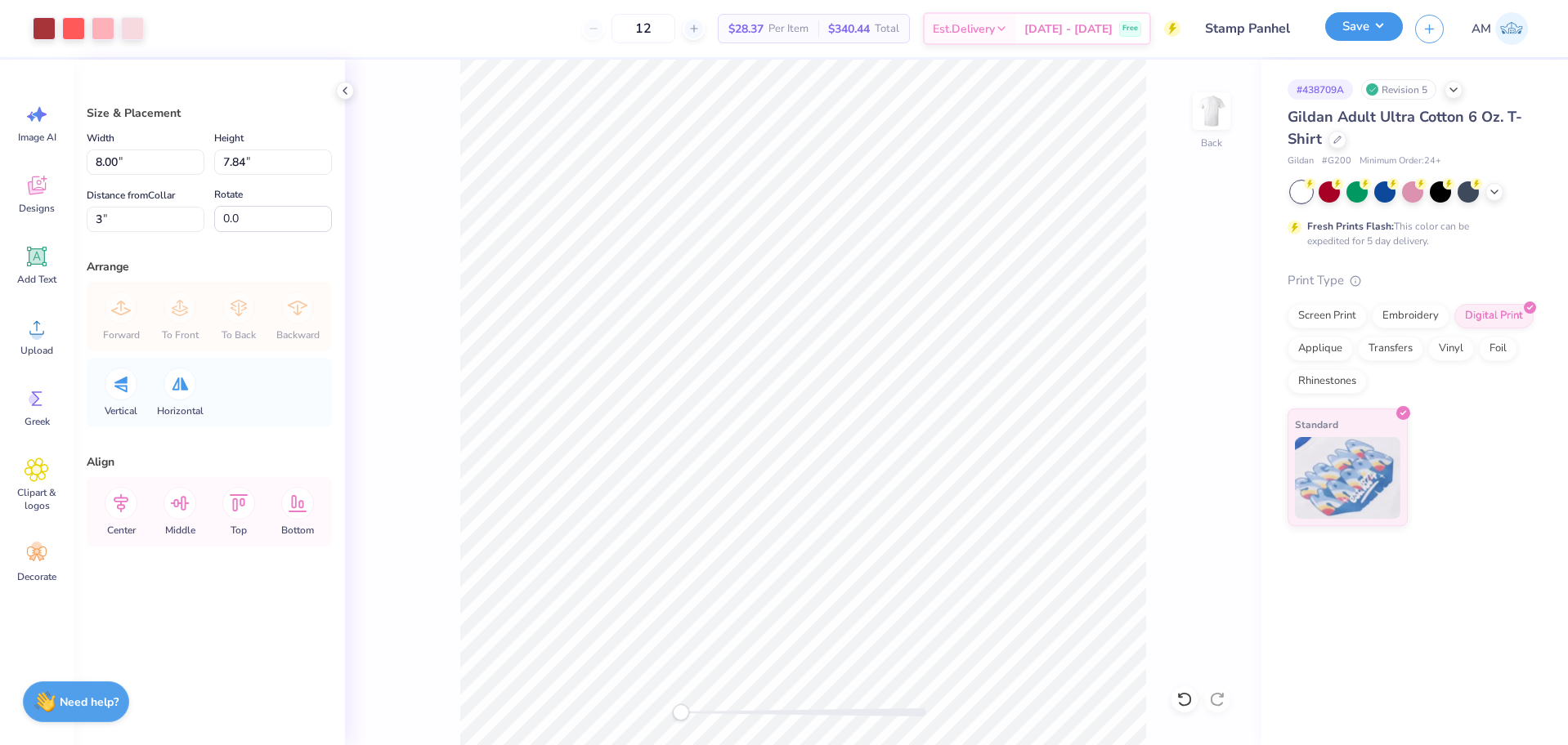
click at [1342, 36] on button "Save" at bounding box center [1365, 26] width 78 height 29
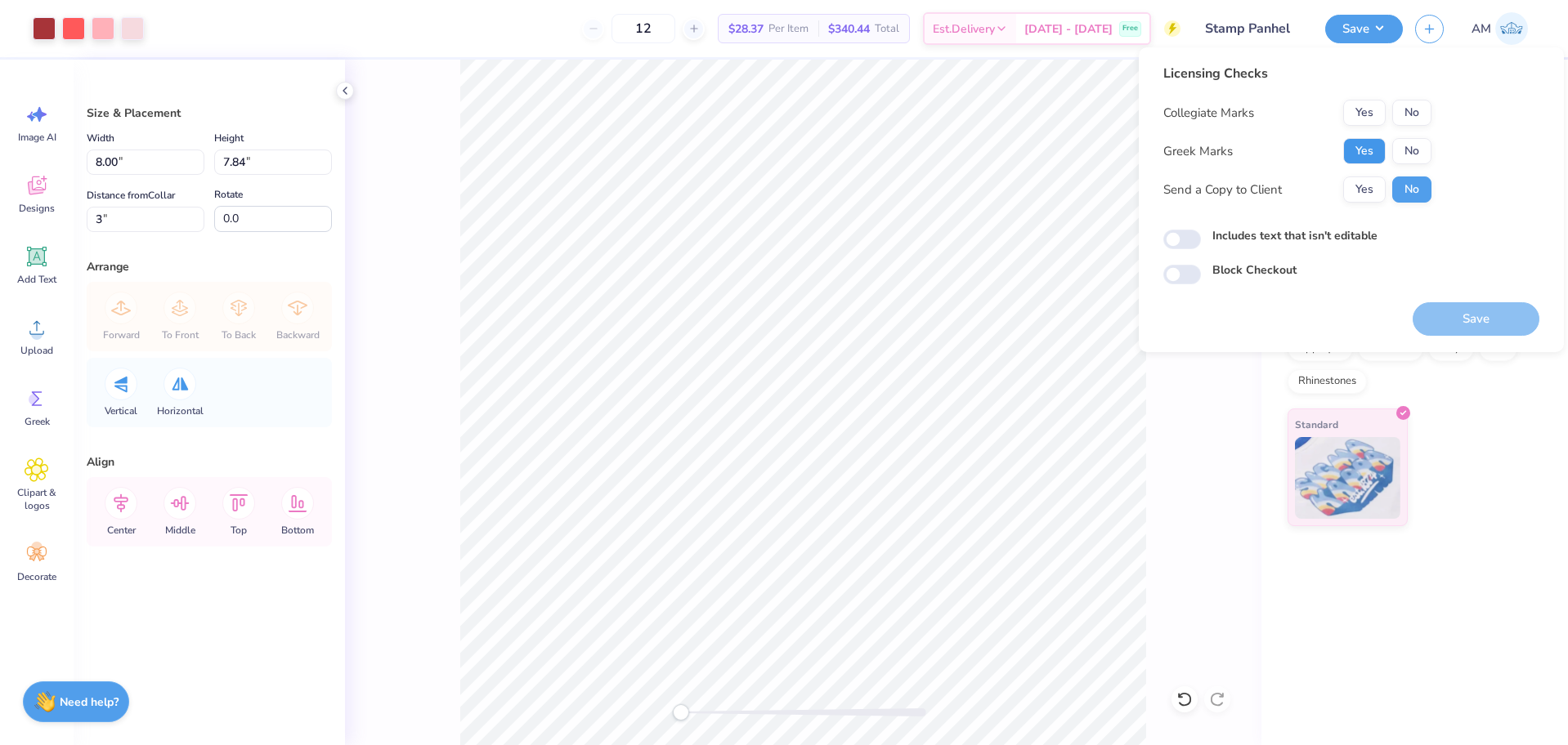
click at [1360, 152] on button "Yes" at bounding box center [1365, 151] width 42 height 26
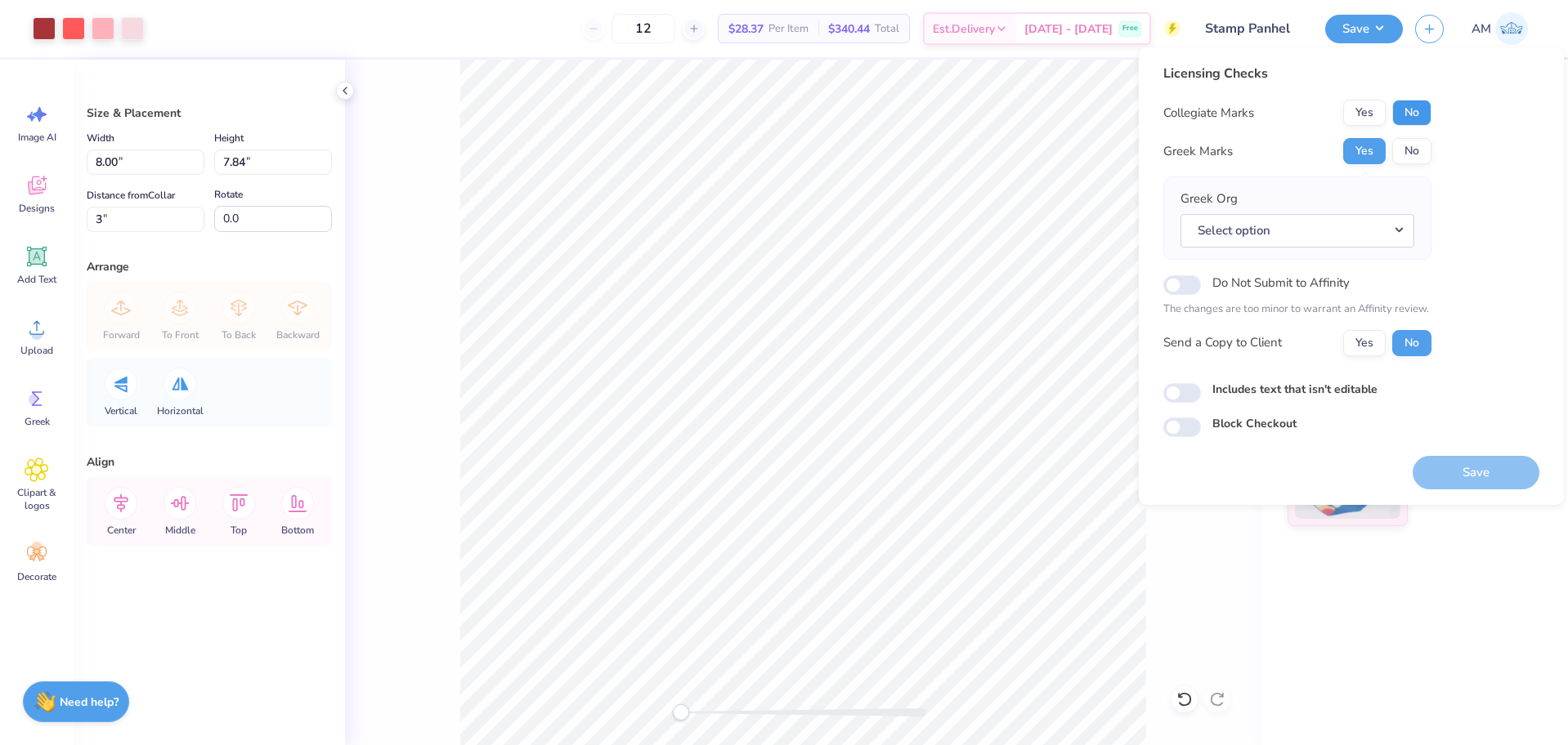
click at [1413, 103] on button "No" at bounding box center [1412, 113] width 39 height 26
click at [1370, 345] on button "Yes" at bounding box center [1365, 343] width 42 height 26
click at [1188, 389] on input "Includes text that isn't editable" at bounding box center [1183, 393] width 37 height 19
click at [1368, 346] on button "Yes" at bounding box center [1365, 343] width 42 height 26
click at [1367, 150] on button "Yes" at bounding box center [1365, 151] width 42 height 26
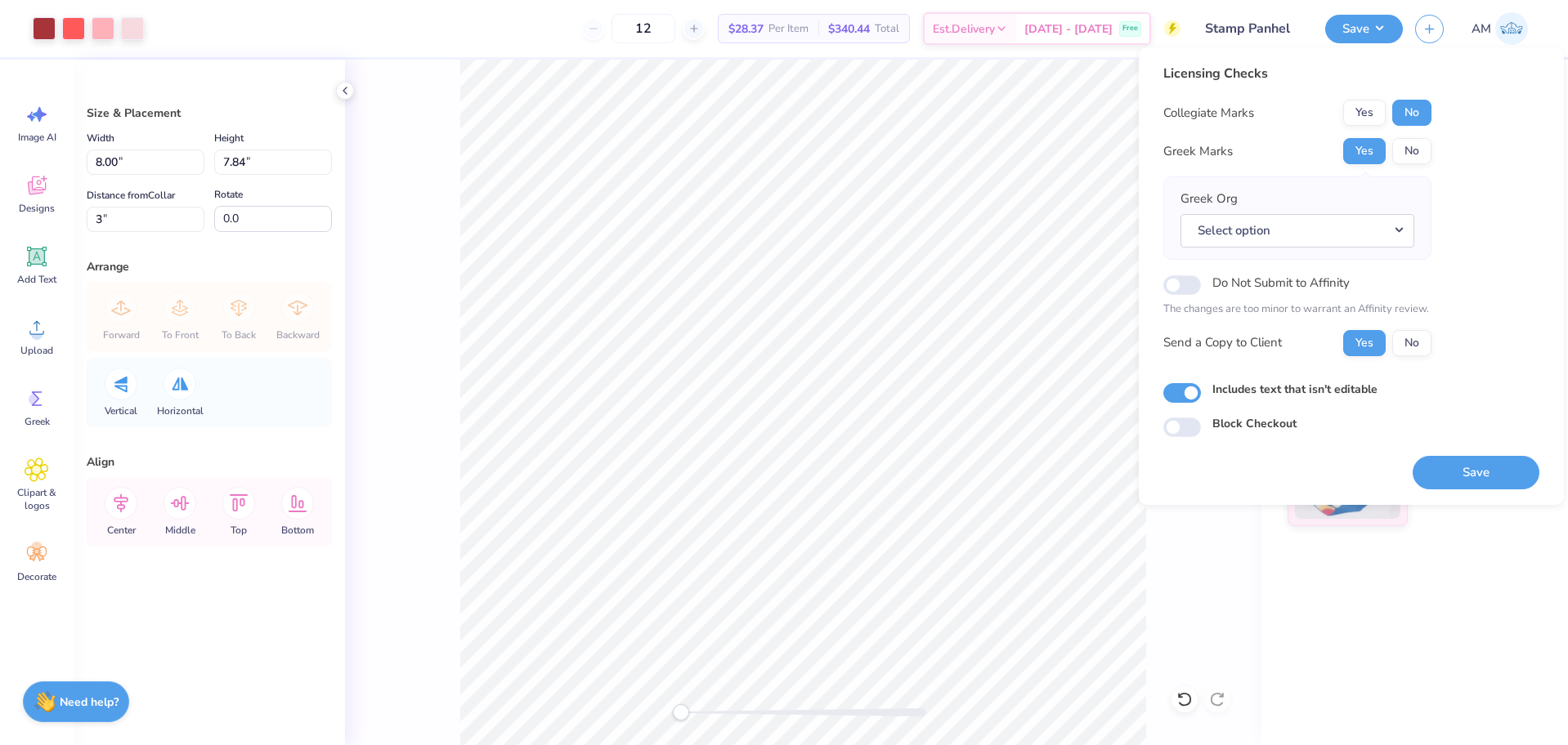
click at [1411, 112] on button "No" at bounding box center [1412, 113] width 39 height 26
click at [1192, 398] on input "Includes text that isn't editable" at bounding box center [1183, 393] width 37 height 19
click at [1197, 393] on input "Includes text that isn't editable" at bounding box center [1183, 393] width 37 height 19
checkbox input "true"
click at [1367, 341] on button "Yes" at bounding box center [1365, 343] width 42 height 26
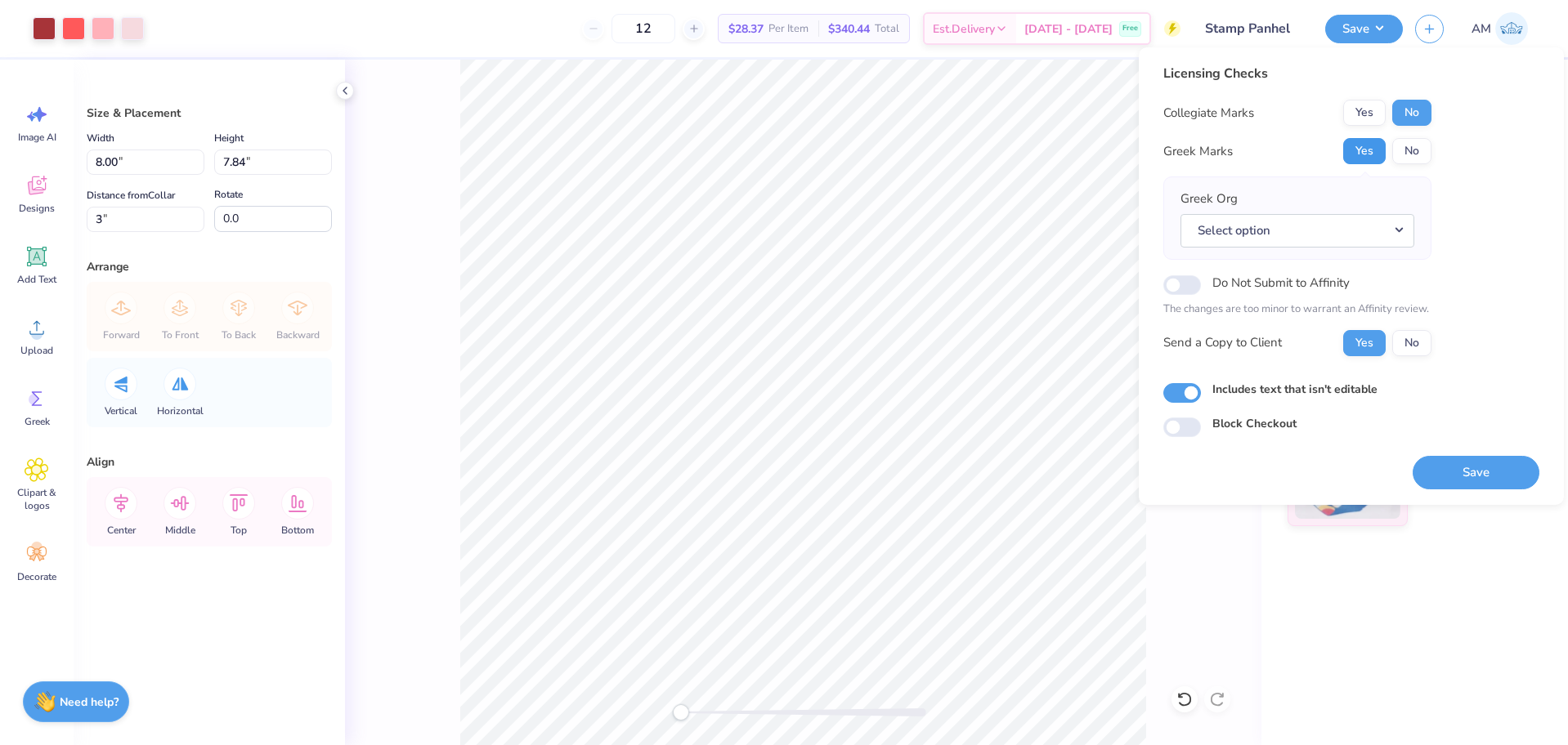
click at [1346, 152] on button "Yes" at bounding box center [1365, 151] width 42 height 26
click at [1427, 114] on button "No" at bounding box center [1412, 113] width 39 height 26
click at [1465, 460] on button "Save" at bounding box center [1477, 473] width 127 height 34
